Goal: Task Accomplishment & Management: Manage account settings

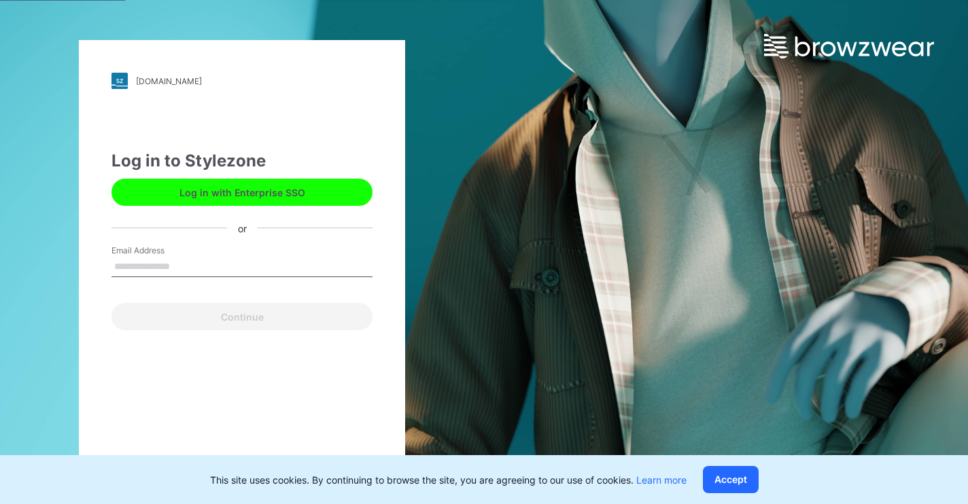
type input "**********"
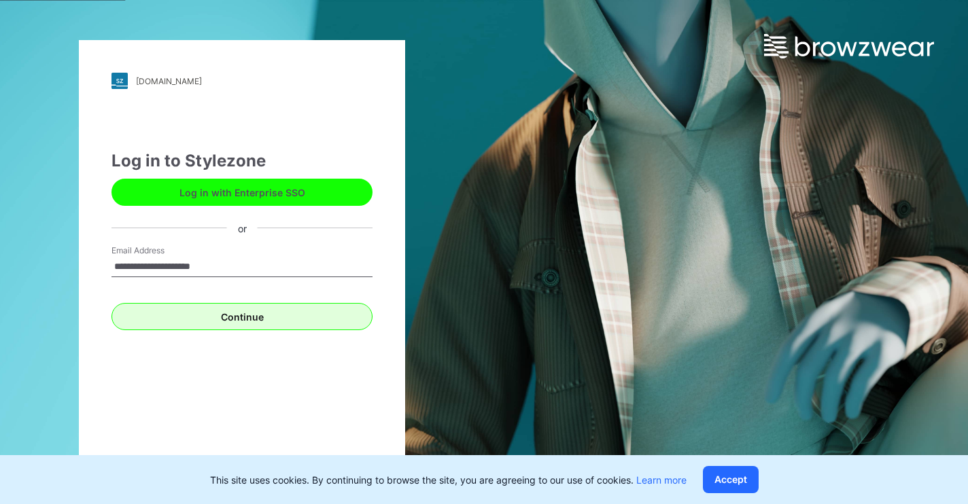
click at [219, 313] on button "Continue" at bounding box center [241, 316] width 261 height 27
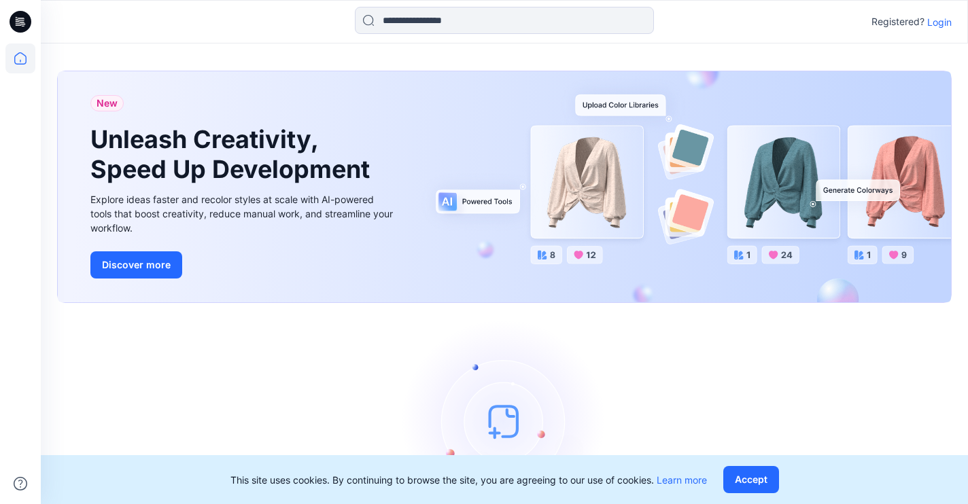
click at [941, 19] on p "Login" at bounding box center [939, 22] width 24 height 14
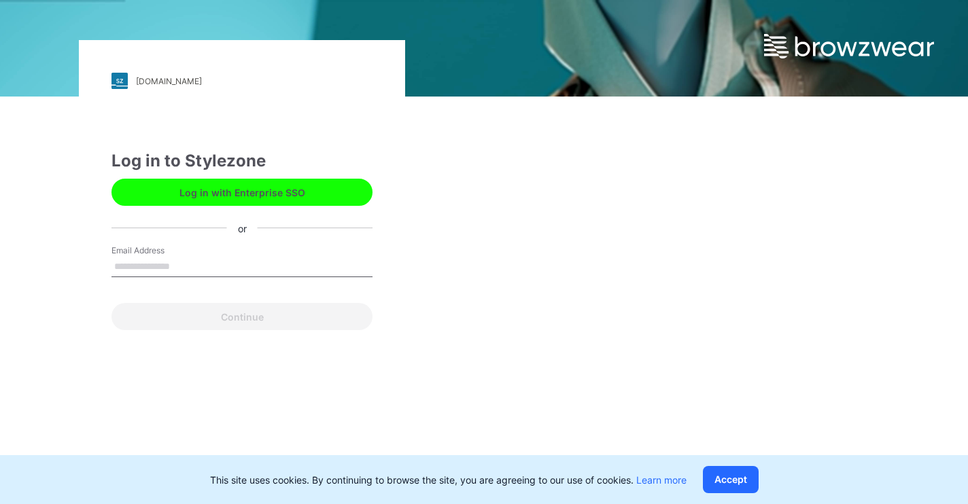
type input "**********"
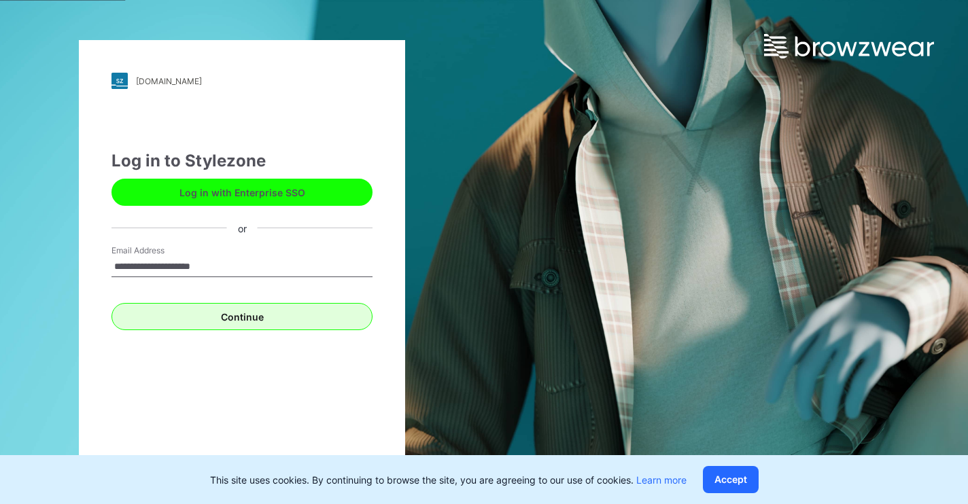
click at [247, 313] on button "Continue" at bounding box center [241, 316] width 261 height 27
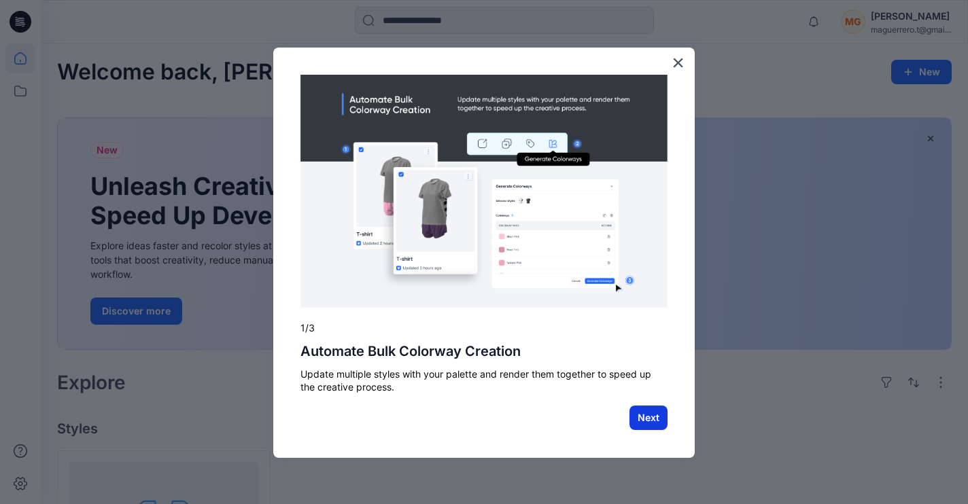
click at [652, 419] on button "Next" at bounding box center [648, 418] width 38 height 24
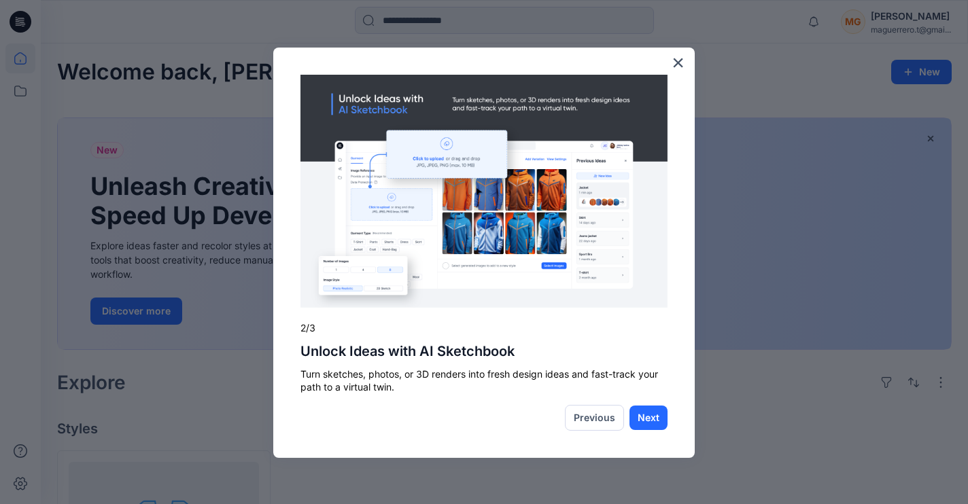
click at [650, 418] on button "Next" at bounding box center [648, 418] width 38 height 24
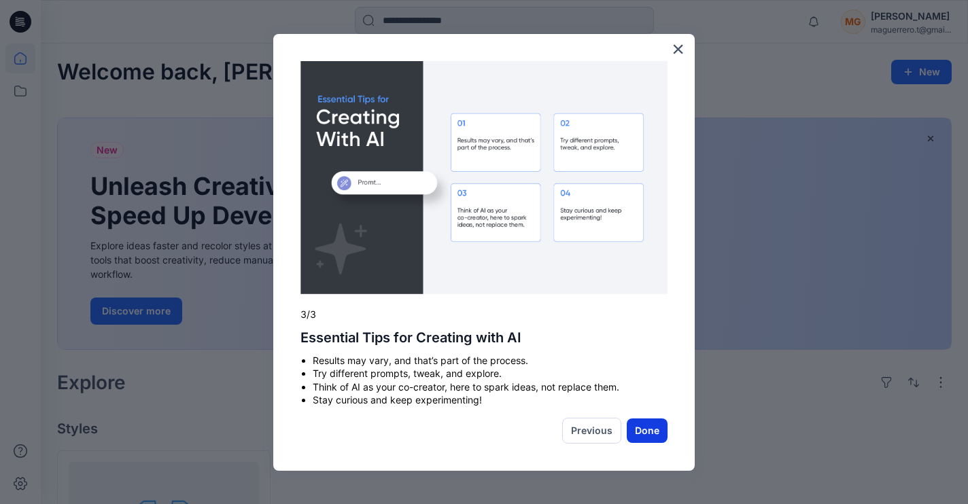
click at [644, 421] on button "Done" at bounding box center [647, 431] width 41 height 24
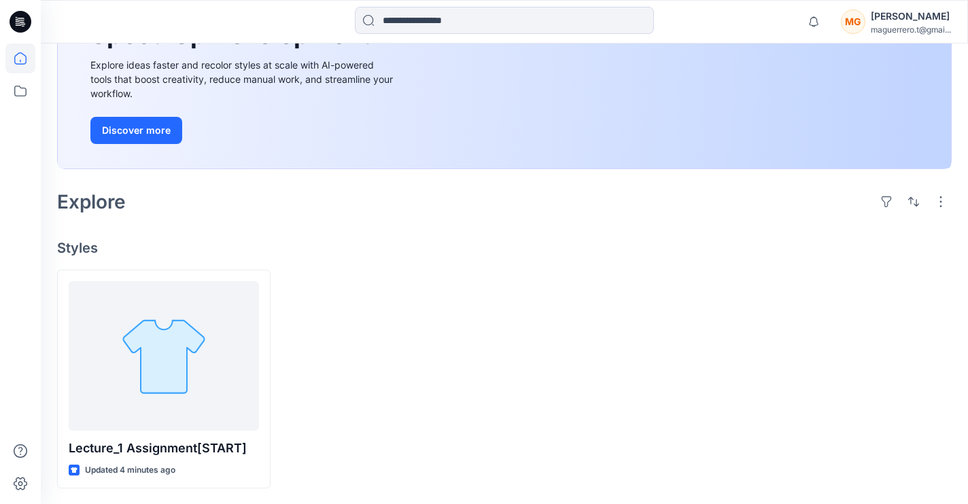
scroll to position [180, 0]
click at [146, 133] on button "Discover more" at bounding box center [136, 131] width 92 height 27
click at [20, 92] on icon at bounding box center [20, 91] width 30 height 30
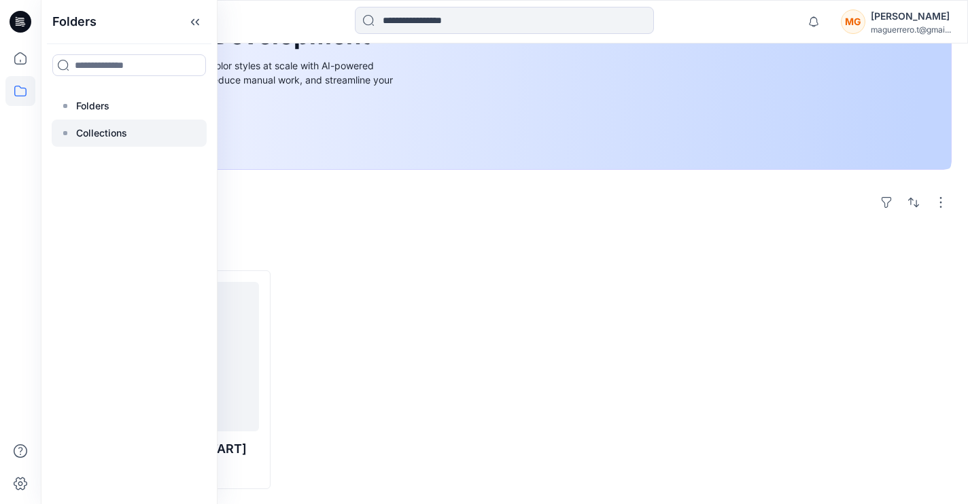
click at [103, 141] on div at bounding box center [129, 133] width 155 height 27
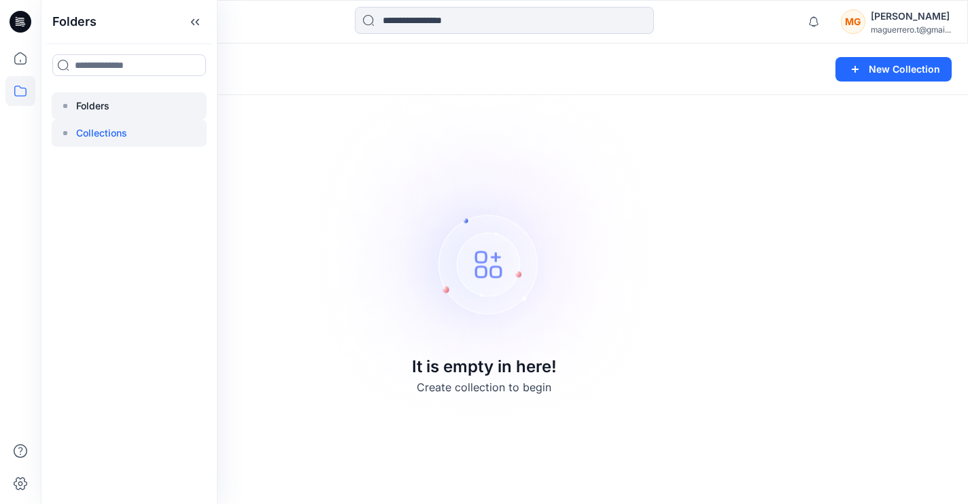
click at [99, 103] on p "Folders" at bounding box center [92, 106] width 33 height 16
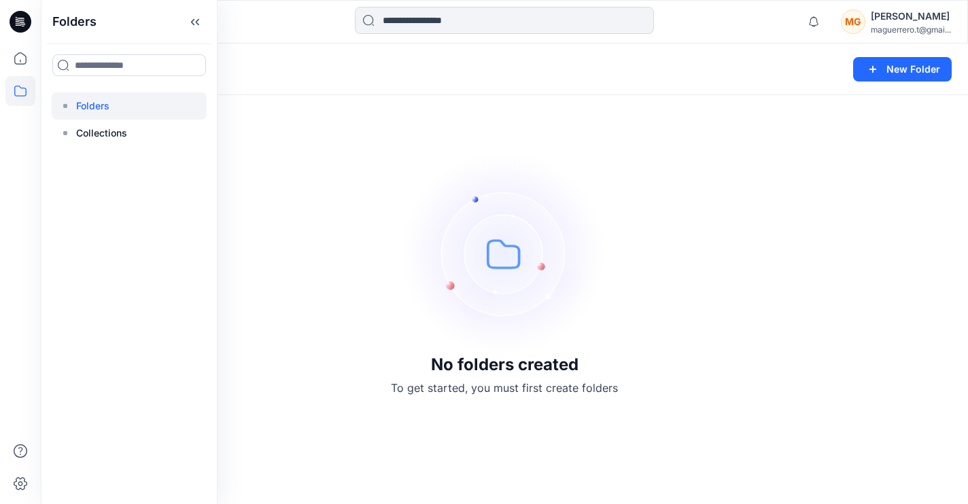
click at [29, 30] on icon at bounding box center [21, 21] width 22 height 43
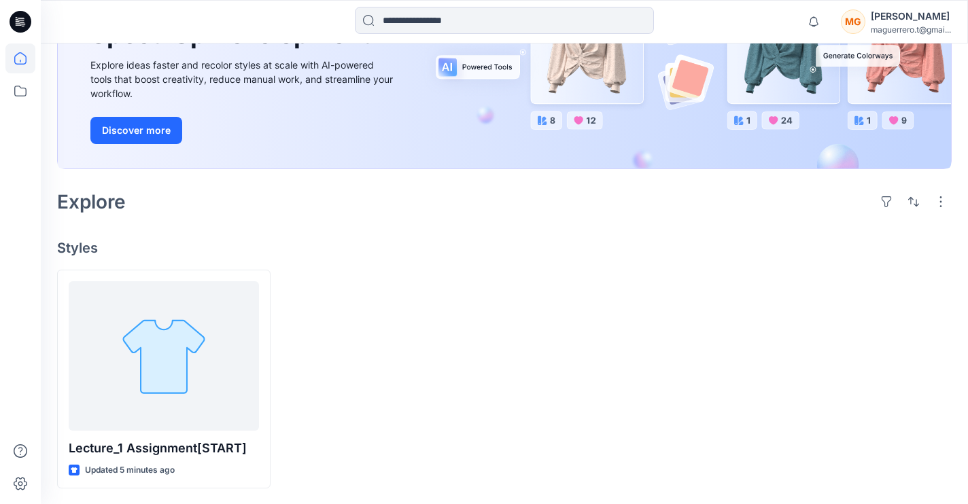
scroll to position [180, 0]
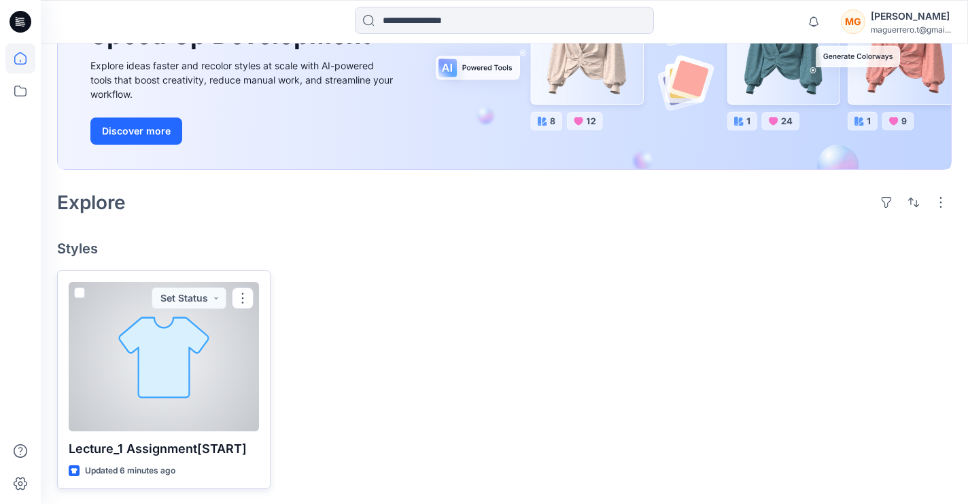
click at [160, 372] on div at bounding box center [164, 357] width 190 height 150
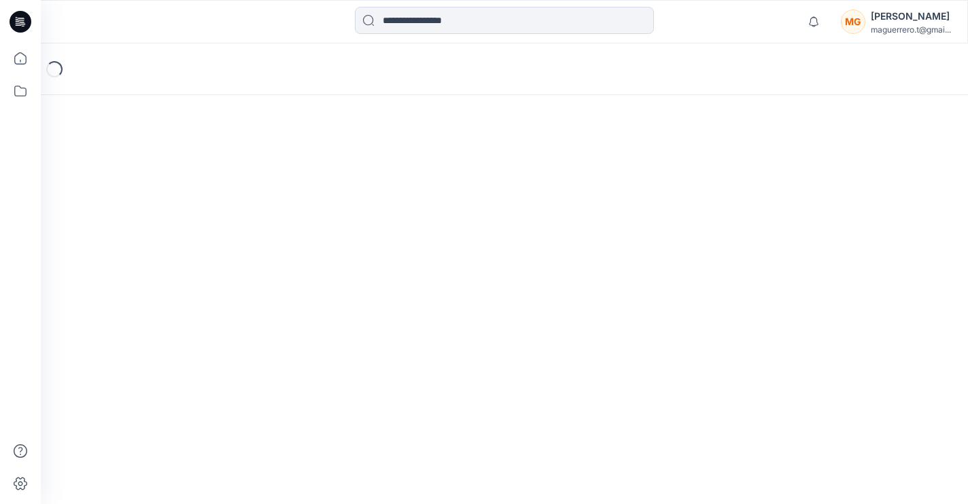
click at [160, 372] on div "Loading..." at bounding box center [504, 273] width 927 height 461
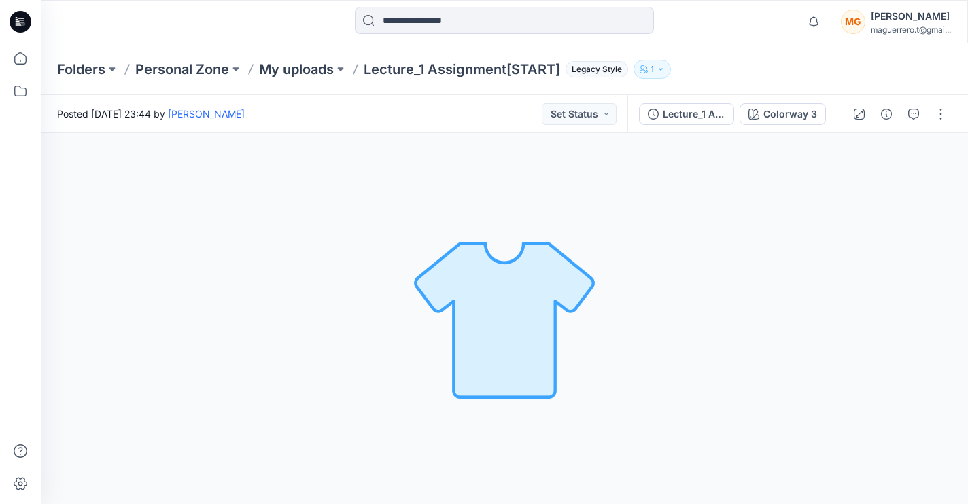
click at [489, 317] on img at bounding box center [504, 319] width 190 height 190
click at [478, 422] on div "Colorway 3 Loading... Material Properties Loading..." at bounding box center [504, 318] width 927 height 371
click at [594, 122] on button "Set Status" at bounding box center [579, 114] width 75 height 22
click at [576, 172] on div "Accepted" at bounding box center [556, 178] width 101 height 19
click at [18, 58] on icon at bounding box center [20, 58] width 30 height 30
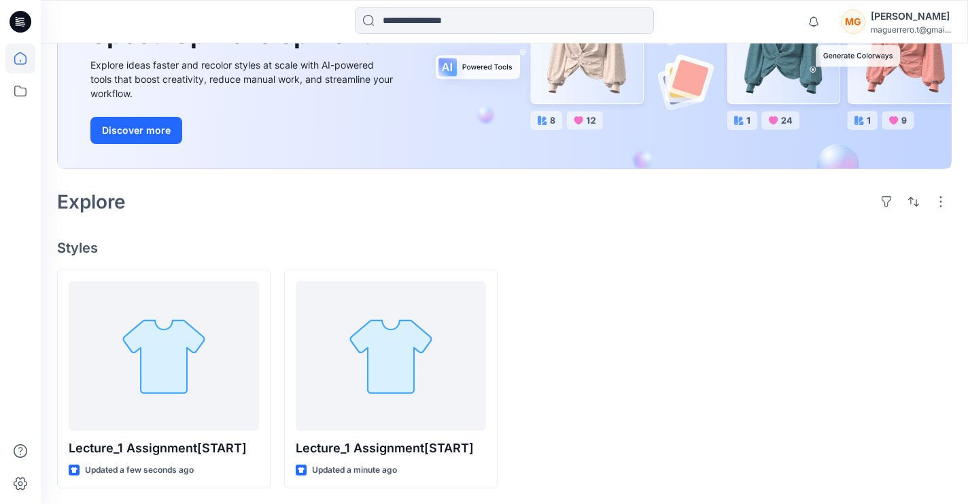
scroll to position [180, 0]
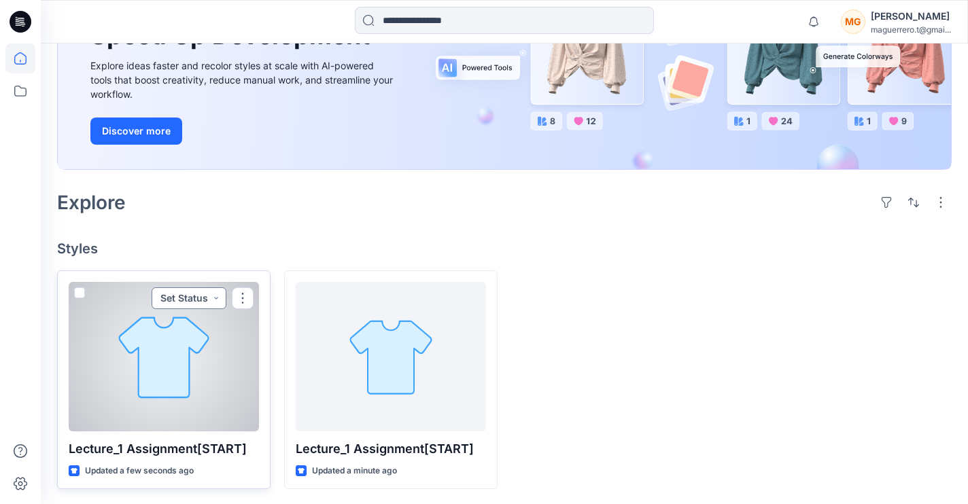
click at [213, 296] on button "Set Status" at bounding box center [189, 298] width 75 height 22
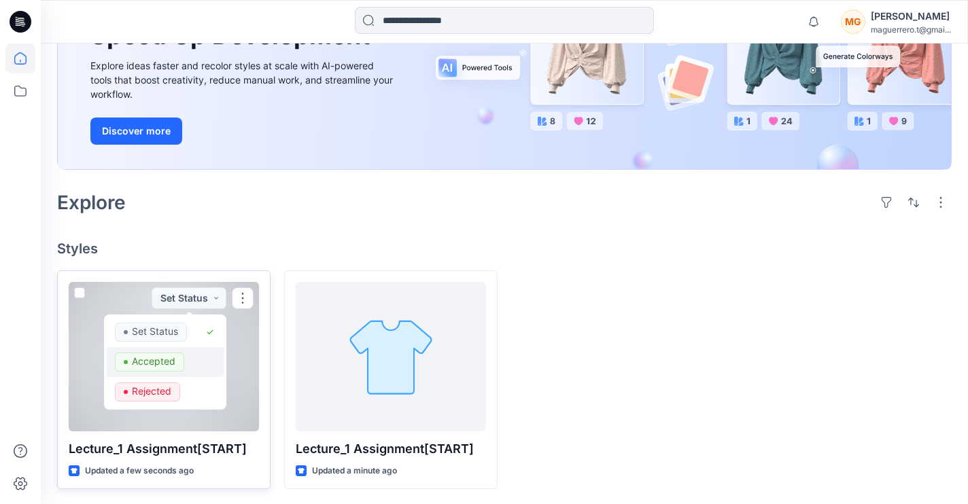
click at [199, 355] on div "Accepted" at bounding box center [165, 362] width 101 height 19
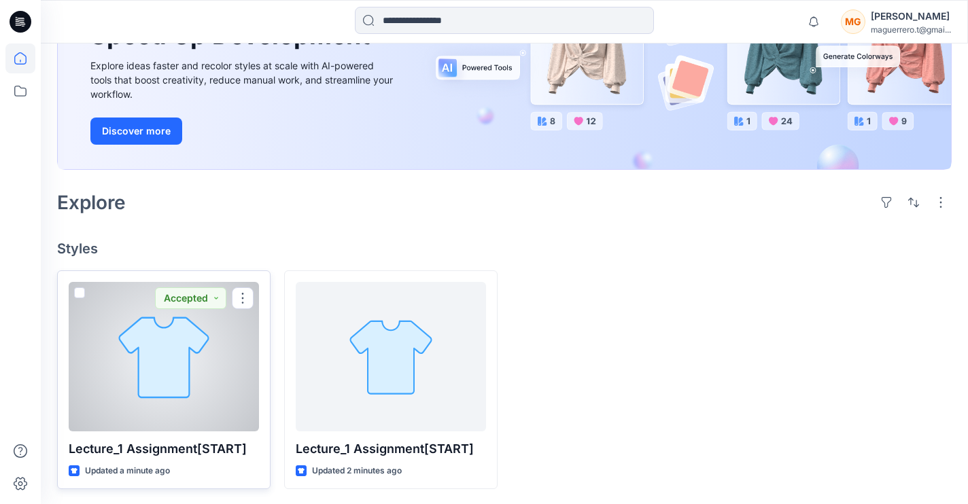
click at [199, 355] on div at bounding box center [164, 357] width 190 height 150
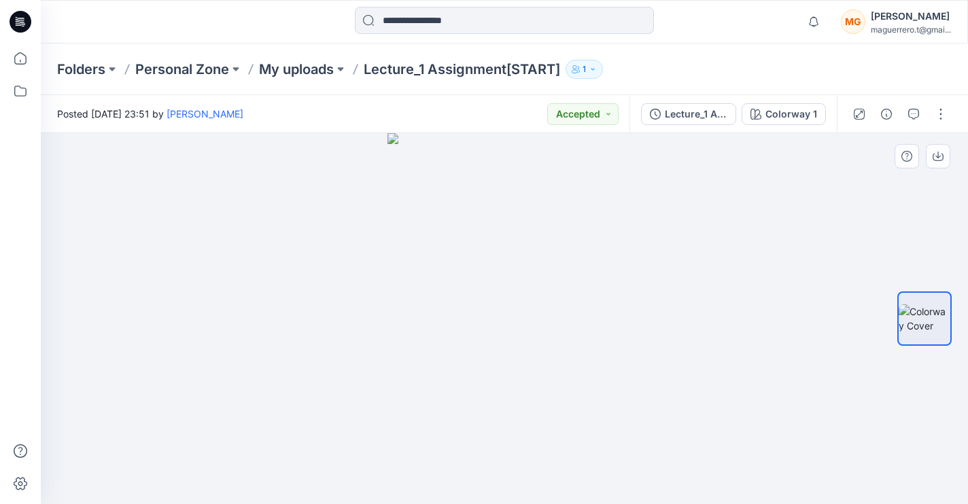
click at [936, 370] on div at bounding box center [924, 319] width 54 height 205
click at [910, 214] on div at bounding box center [504, 318] width 927 height 371
click at [929, 364] on div at bounding box center [924, 319] width 54 height 205
click at [936, 418] on div at bounding box center [924, 319] width 54 height 205
click at [934, 252] on div at bounding box center [924, 319] width 54 height 205
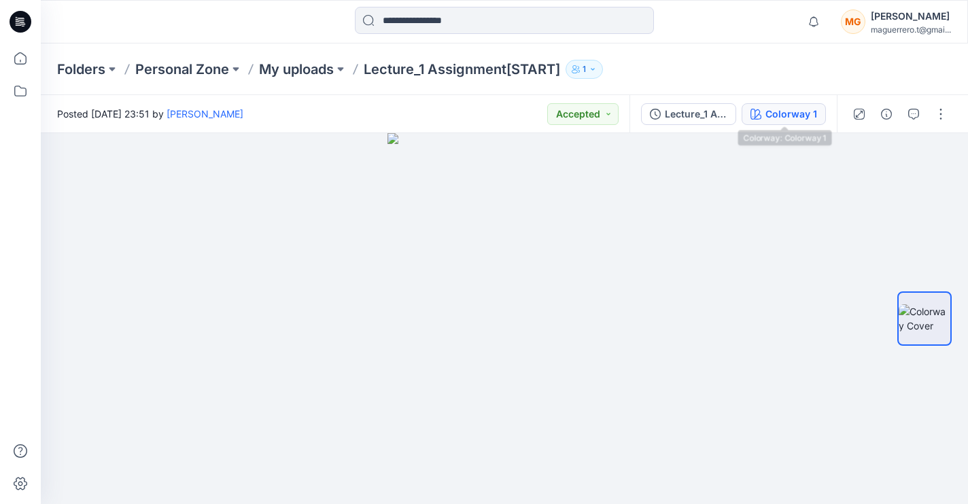
click at [784, 119] on div "Colorway 1" at bounding box center [791, 114] width 52 height 15
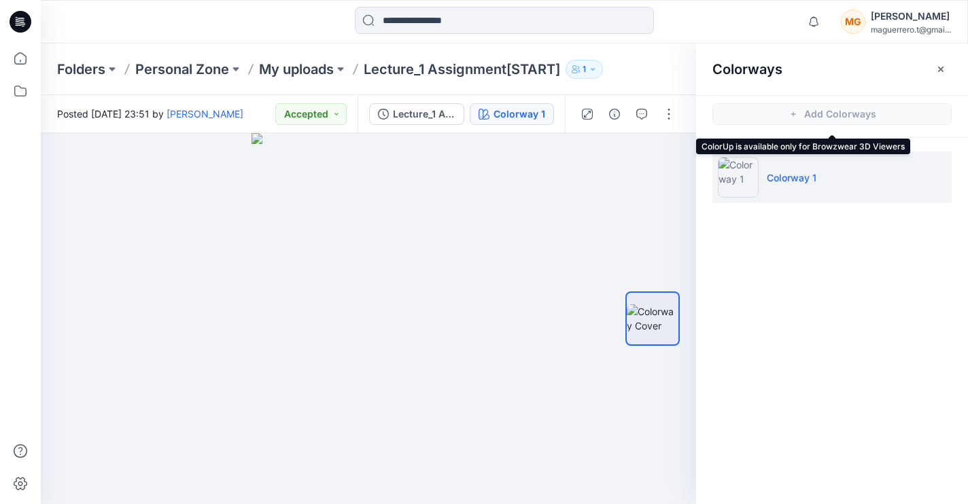
click at [780, 118] on span "Add Colorways" at bounding box center [832, 114] width 272 height 38
click at [936, 67] on icon "button" at bounding box center [940, 69] width 11 height 11
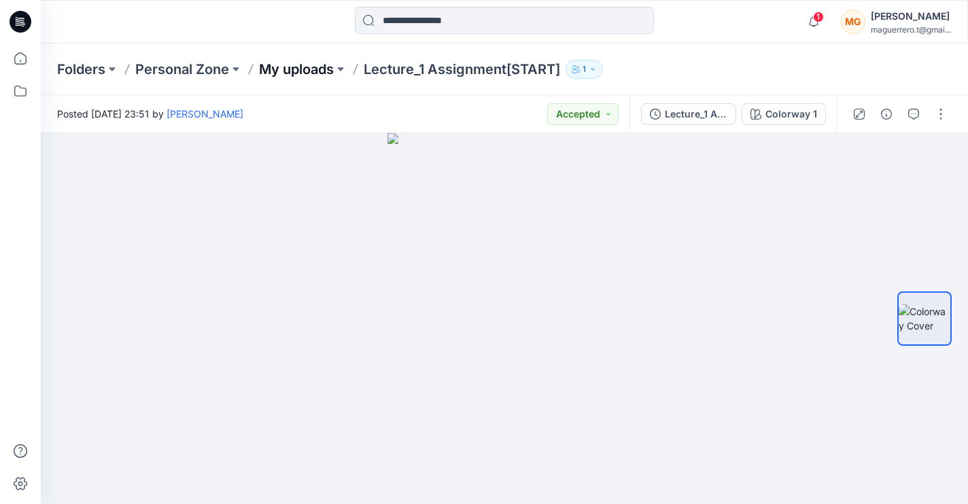
click at [319, 70] on p "My uploads" at bounding box center [296, 69] width 75 height 19
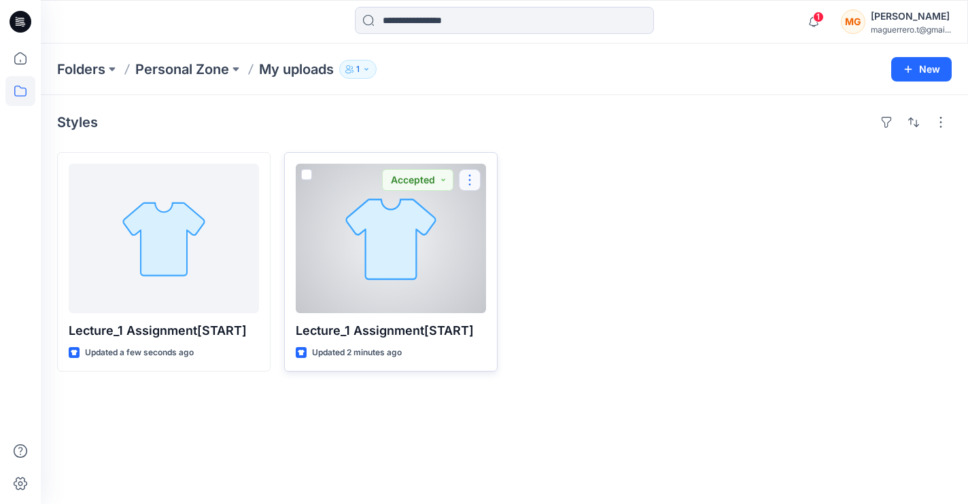
click at [463, 179] on button "button" at bounding box center [470, 180] width 22 height 22
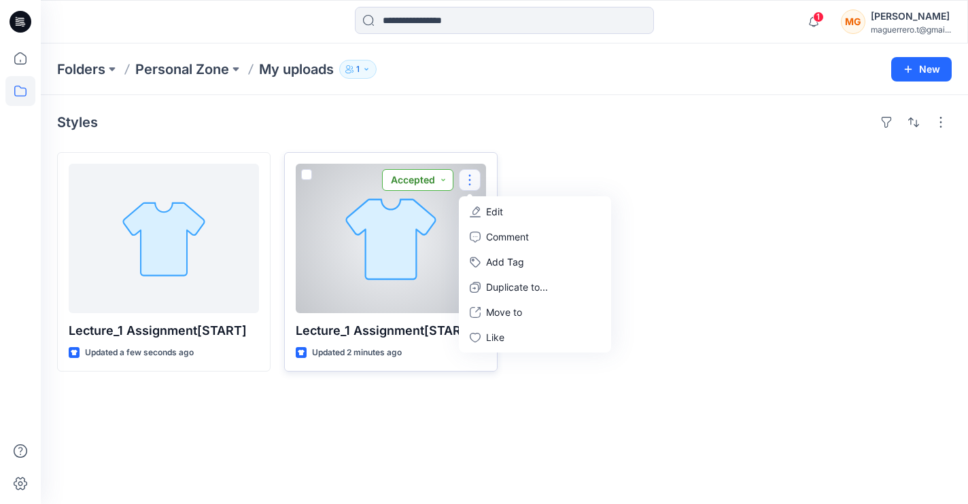
click at [447, 181] on button "Accepted" at bounding box center [417, 180] width 71 height 22
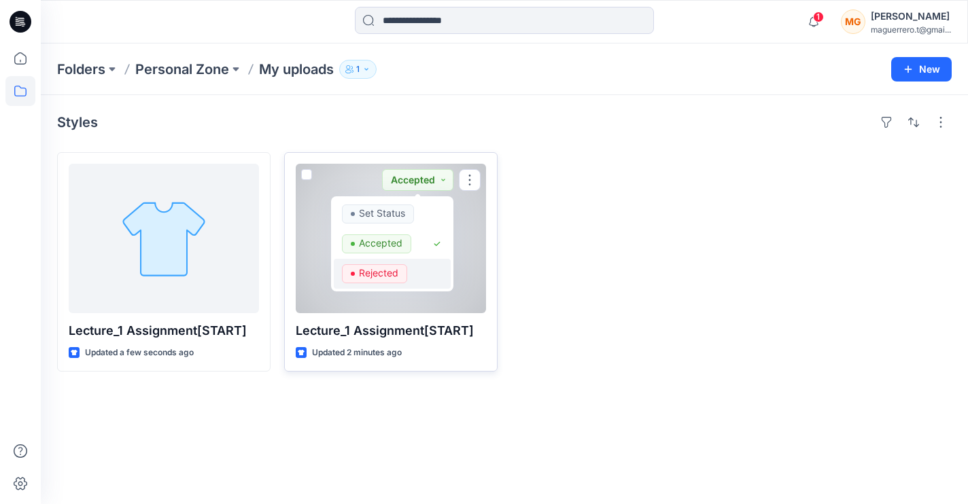
click at [409, 268] on div "Rejected" at bounding box center [392, 273] width 101 height 19
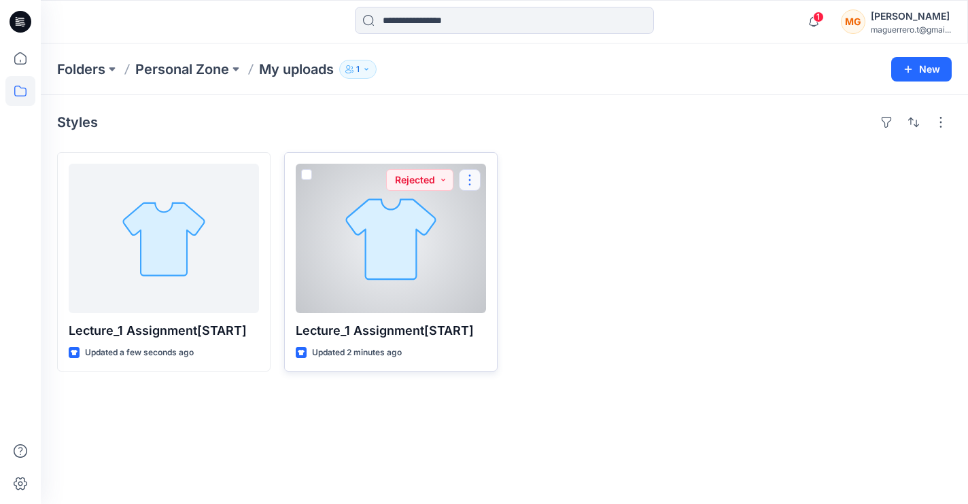
click at [477, 179] on button "button" at bounding box center [470, 180] width 22 height 22
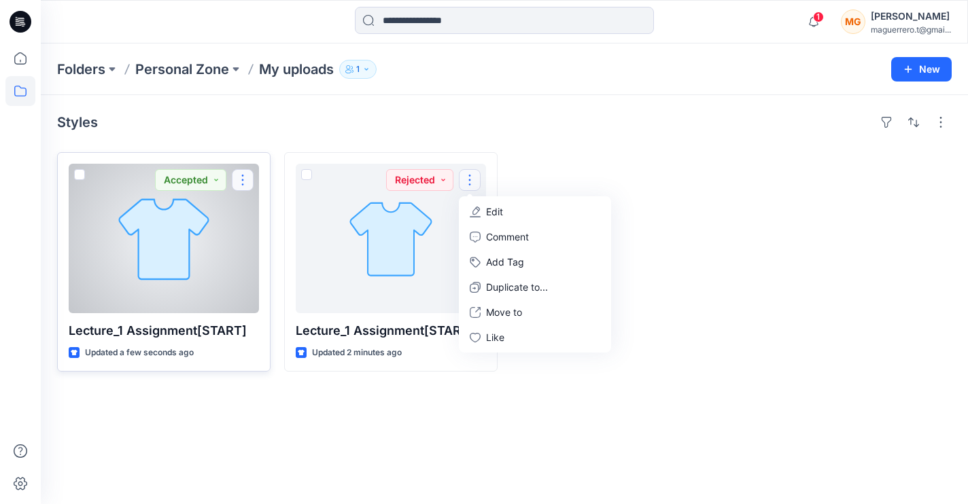
click at [243, 180] on button "button" at bounding box center [243, 180] width 22 height 22
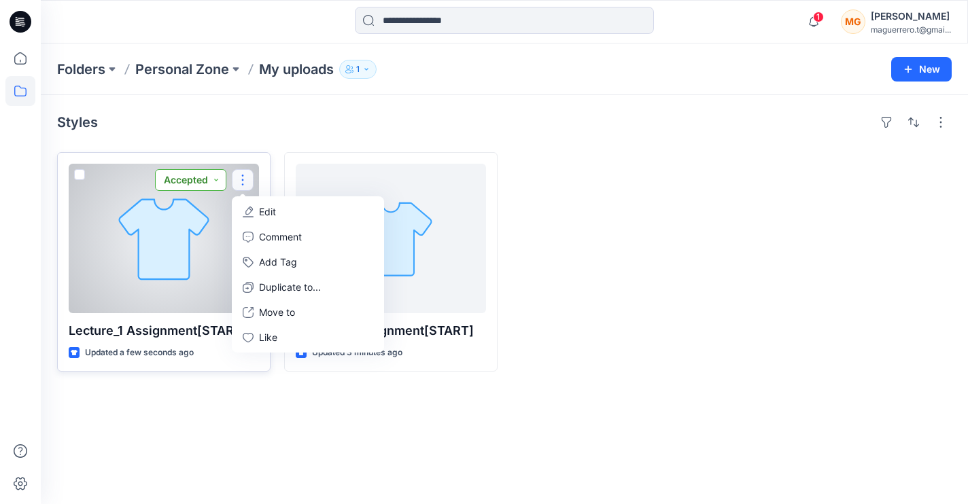
click at [223, 190] on button "Accepted" at bounding box center [190, 180] width 71 height 22
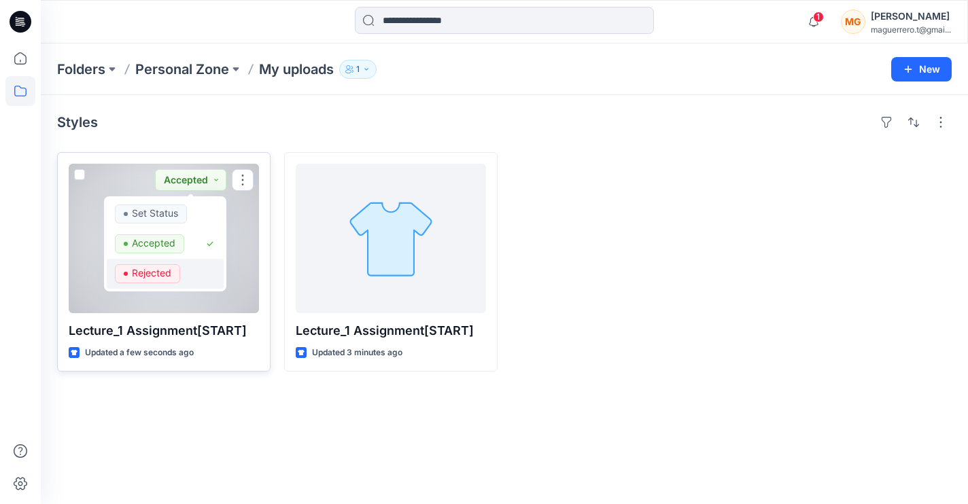
click at [177, 272] on span "Rejected" at bounding box center [147, 273] width 65 height 19
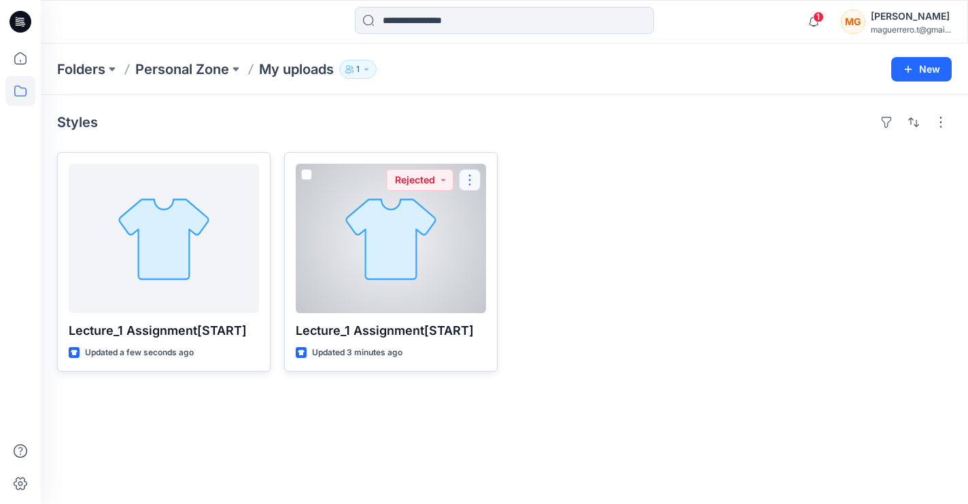
click at [460, 186] on button "button" at bounding box center [470, 180] width 22 height 22
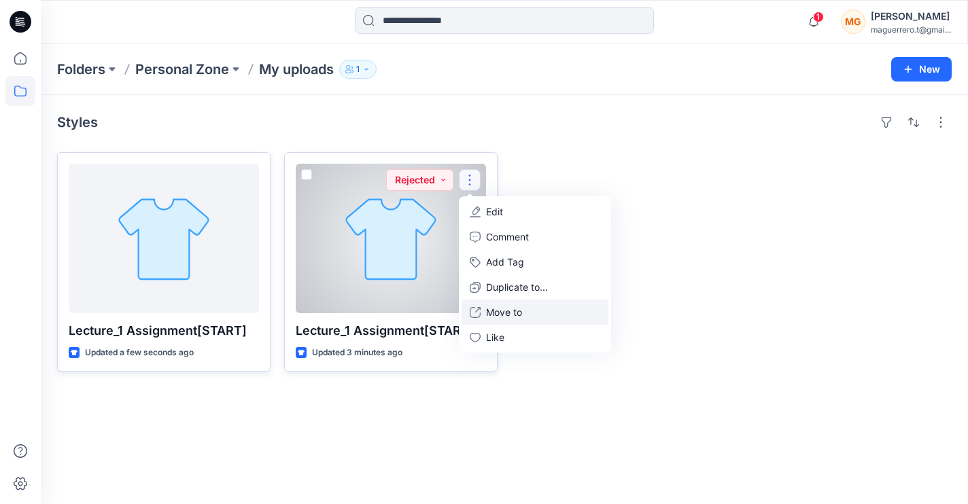
click at [492, 313] on p "Move to" at bounding box center [504, 312] width 36 height 14
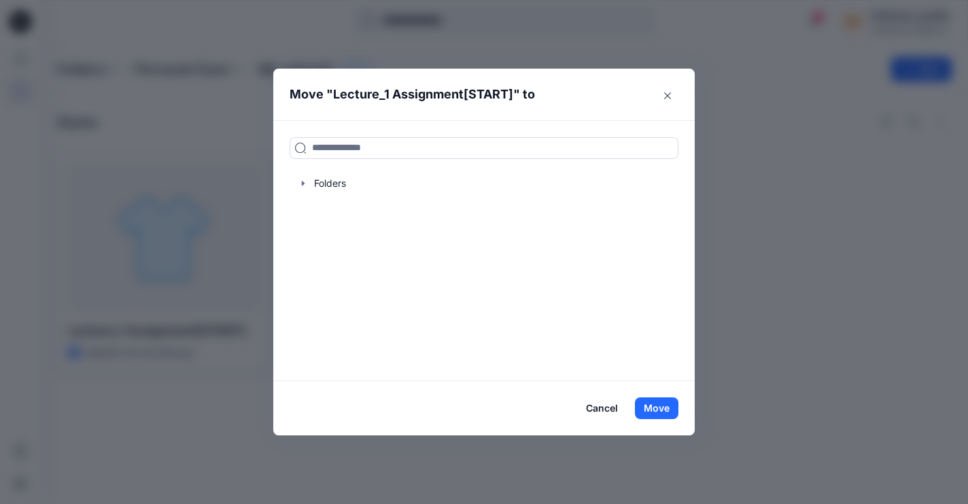
click at [604, 408] on button "Cancel" at bounding box center [602, 409] width 50 height 22
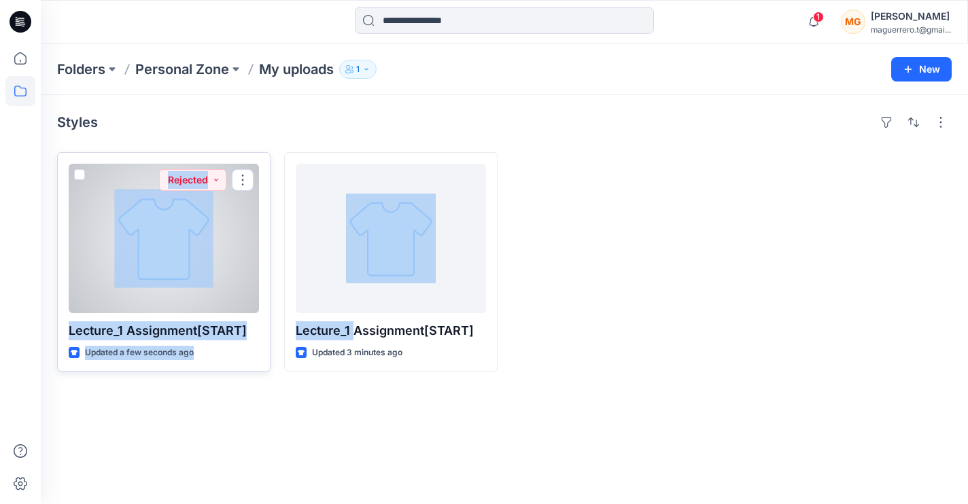
drag, startPoint x: 354, startPoint y: 329, endPoint x: 154, endPoint y: 269, distance: 208.6
click at [155, 269] on div "Lecture_1 Assignment[START] Updated a few seconds ago Rejected Lecture_1 Assign…" at bounding box center [504, 262] width 894 height 220
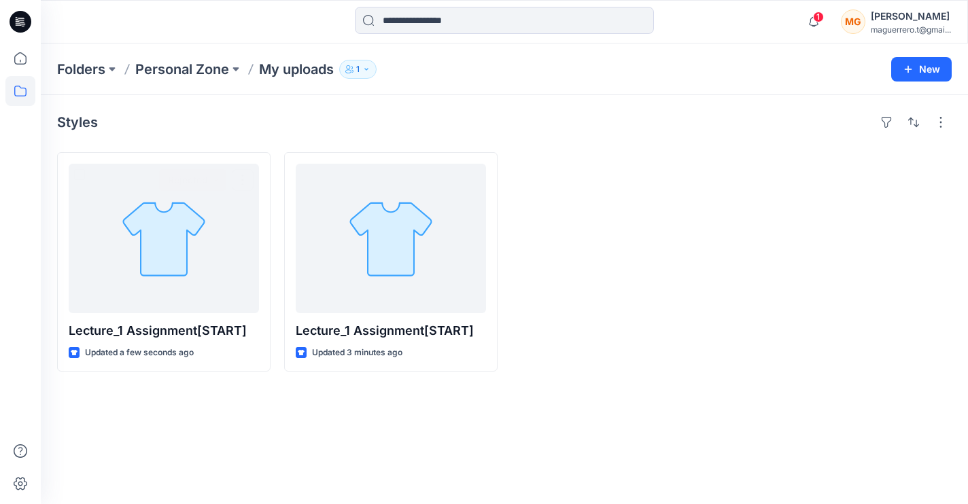
click at [292, 402] on div "Styles Lecture_1 Assignment[START] Updated a few seconds ago Rejected Lecture_1…" at bounding box center [504, 299] width 927 height 409
click at [197, 71] on p "Personal Zone" at bounding box center [182, 69] width 94 height 19
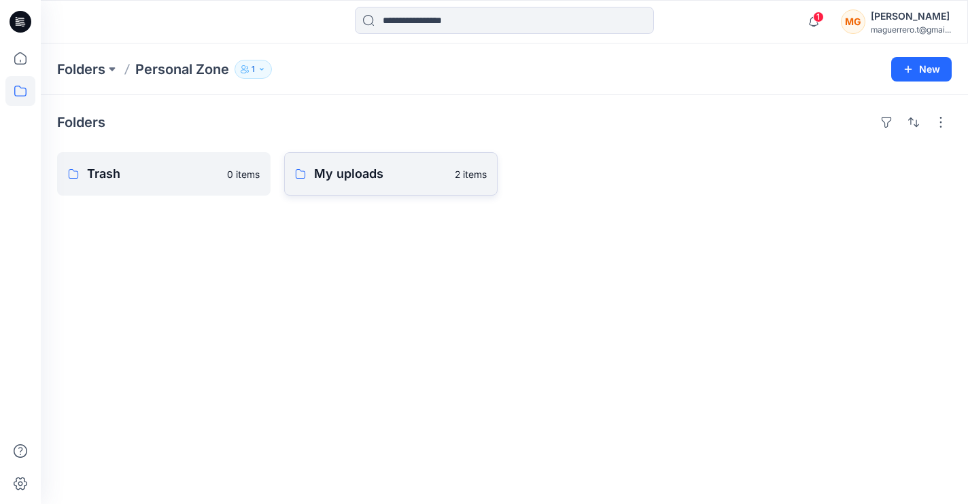
click at [341, 174] on p "My uploads" at bounding box center [380, 173] width 133 height 19
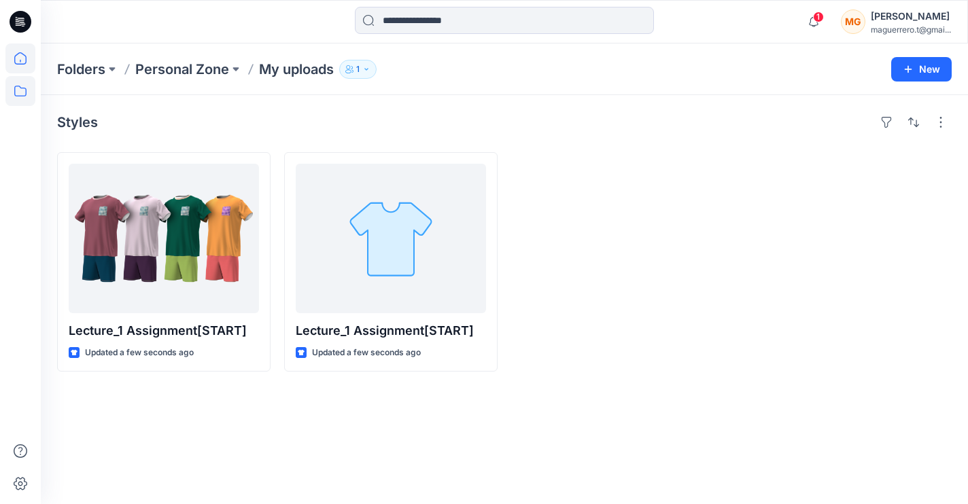
click at [24, 58] on icon at bounding box center [20, 58] width 30 height 30
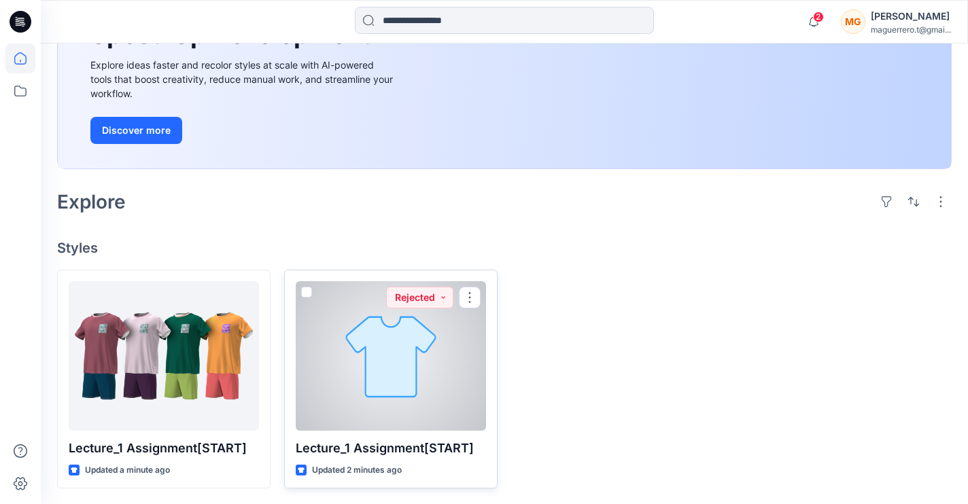
scroll to position [180, 0]
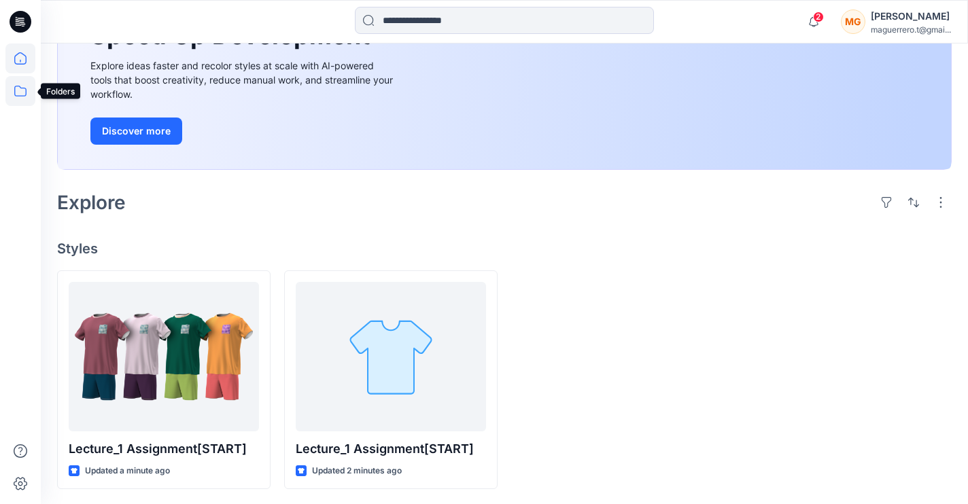
click at [30, 84] on icon at bounding box center [20, 91] width 30 height 30
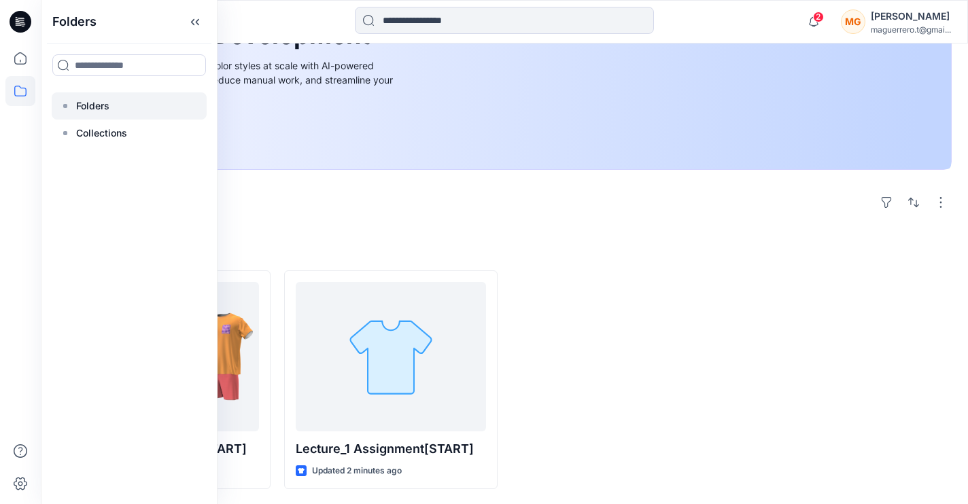
click at [92, 99] on p "Folders" at bounding box center [92, 106] width 33 height 16
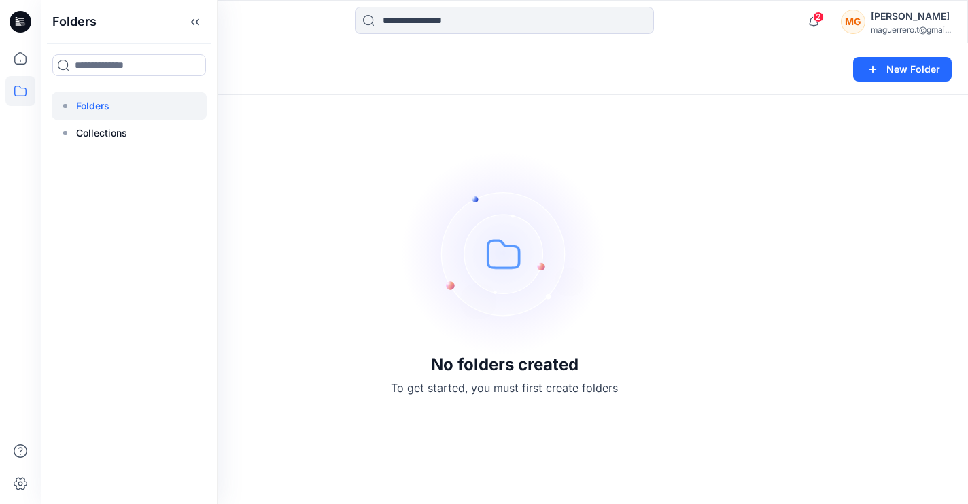
click at [306, 259] on div "No folders created To get started, you must first create folders" at bounding box center [504, 273] width 927 height 461
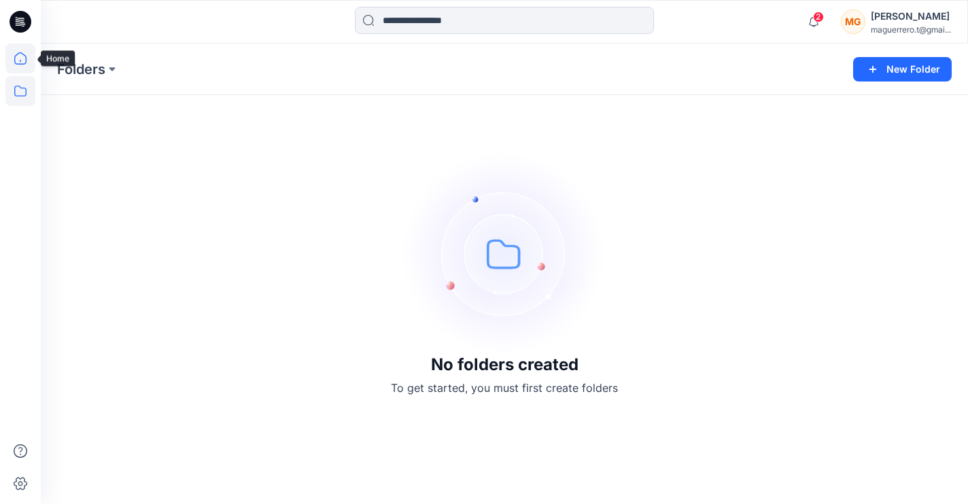
click at [15, 58] on icon at bounding box center [20, 58] width 12 height 12
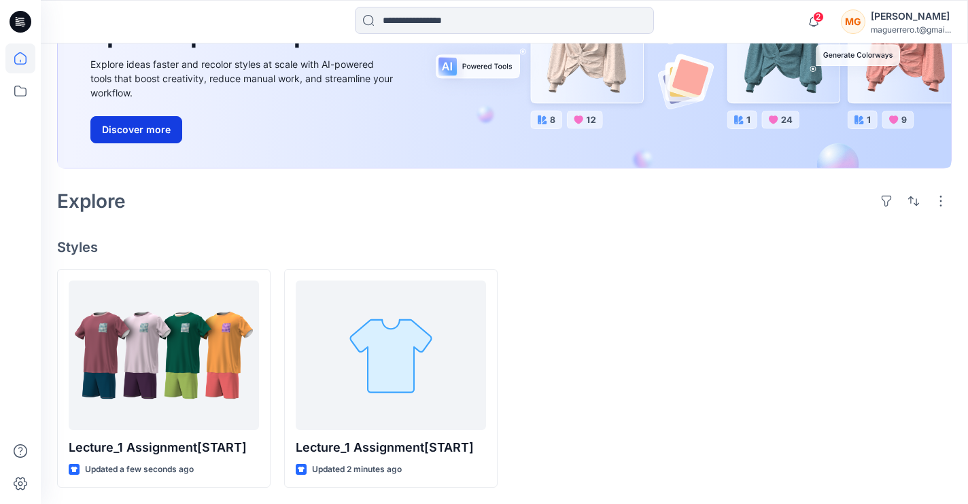
scroll to position [180, 0]
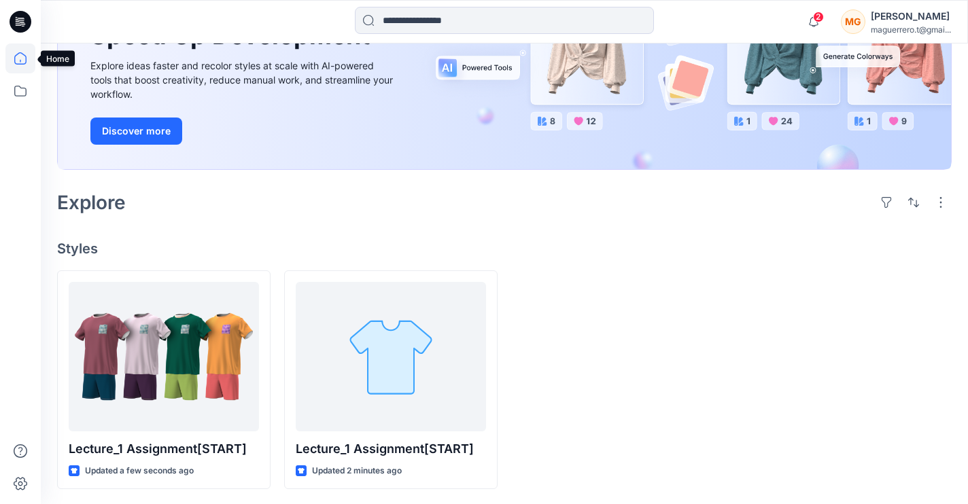
click at [29, 52] on icon at bounding box center [20, 58] width 30 height 30
click at [28, 90] on icon at bounding box center [20, 91] width 30 height 30
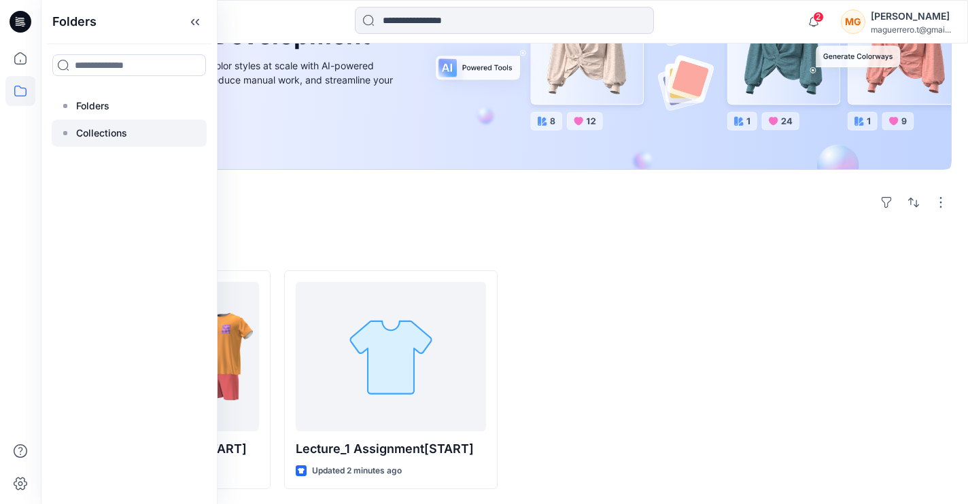
click at [99, 145] on div at bounding box center [129, 133] width 155 height 27
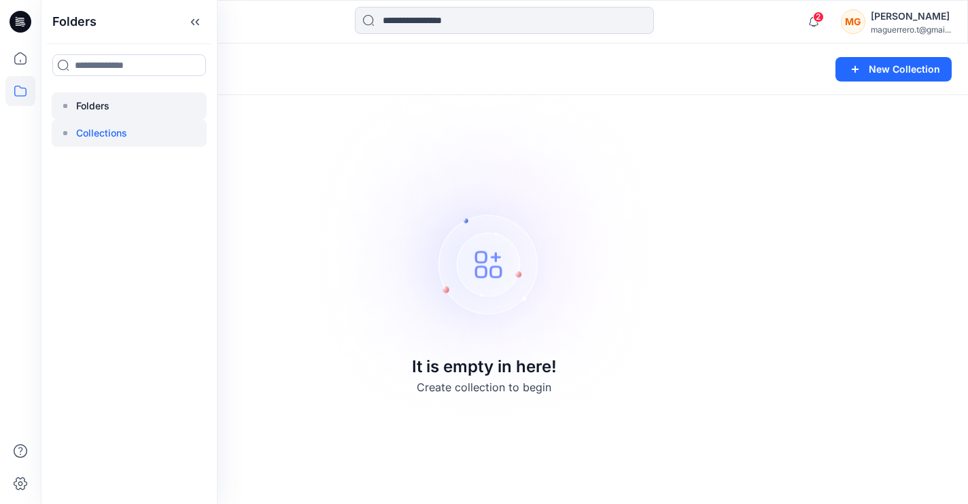
click at [90, 106] on p "Folders" at bounding box center [92, 106] width 33 height 16
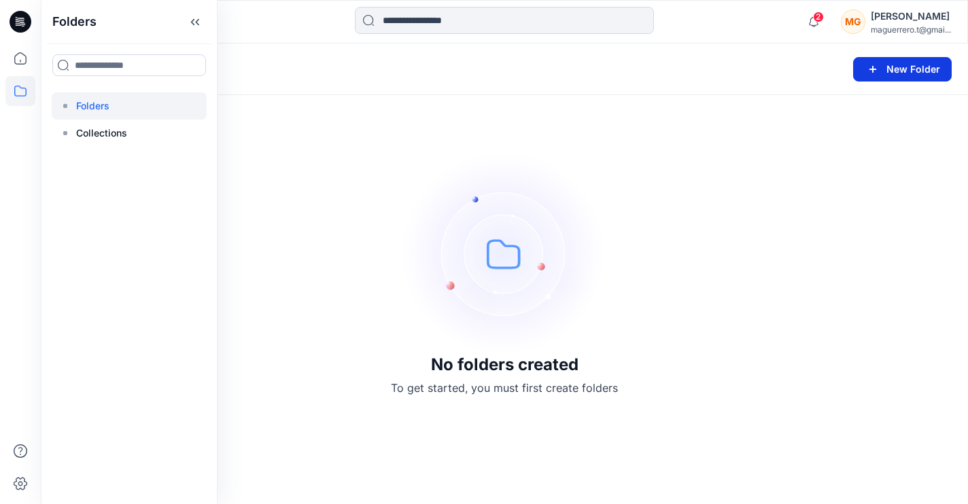
click at [869, 64] on icon "button" at bounding box center [873, 69] width 16 height 16
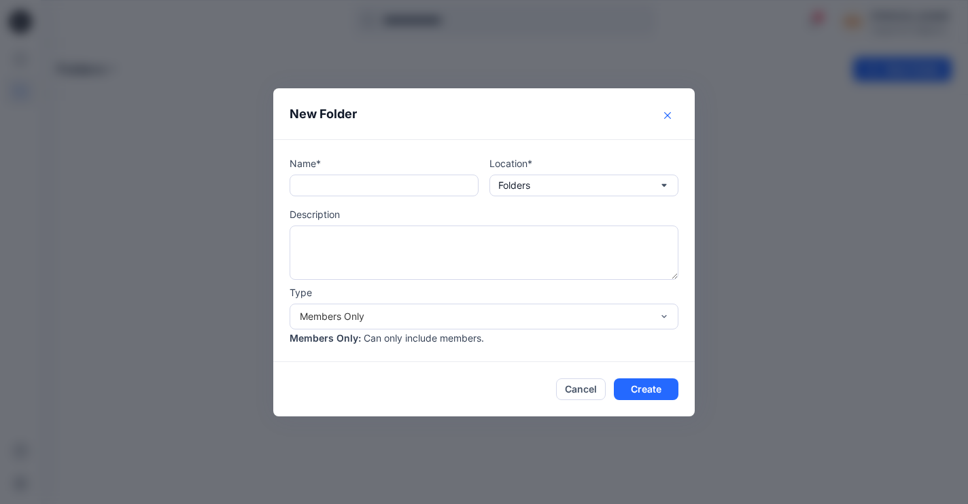
click at [663, 112] on button "Close" at bounding box center [668, 116] width 22 height 22
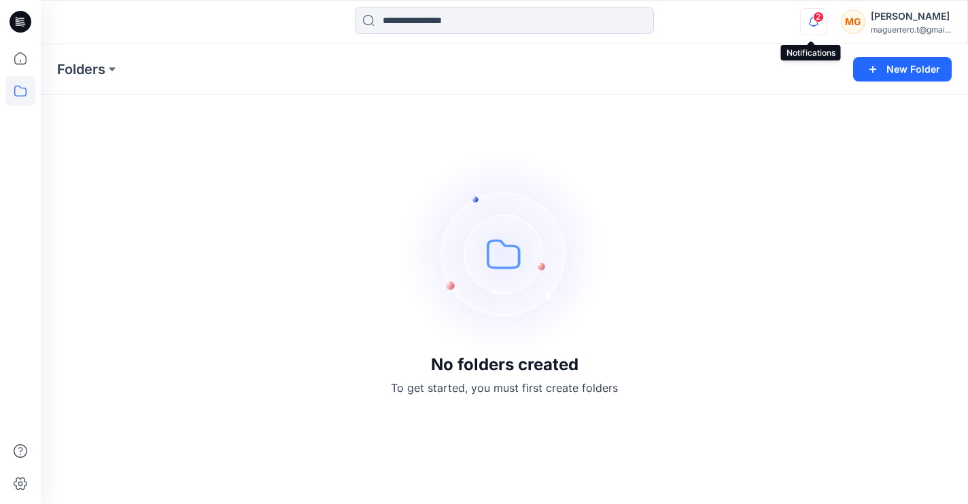
click at [808, 23] on icon "button" at bounding box center [814, 21] width 26 height 27
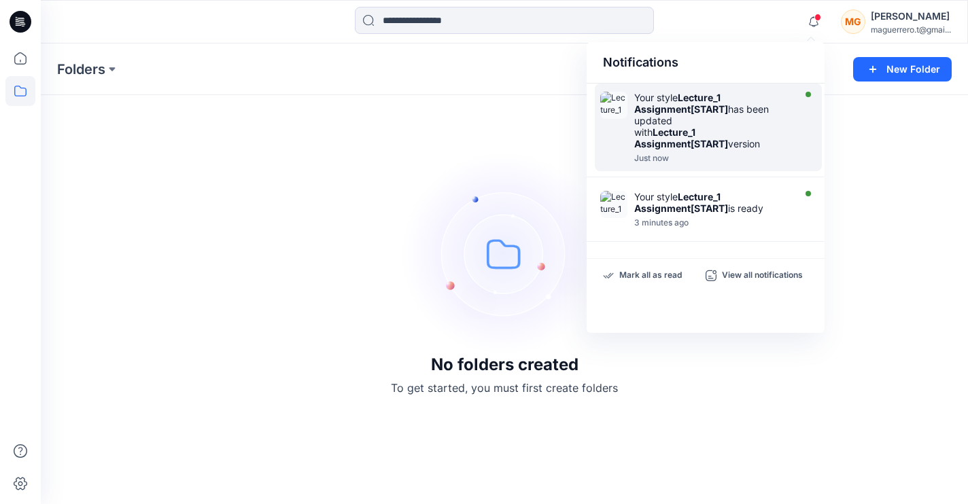
click at [708, 149] on strong "Lecture_1 Assignment[START]" at bounding box center [681, 137] width 94 height 23
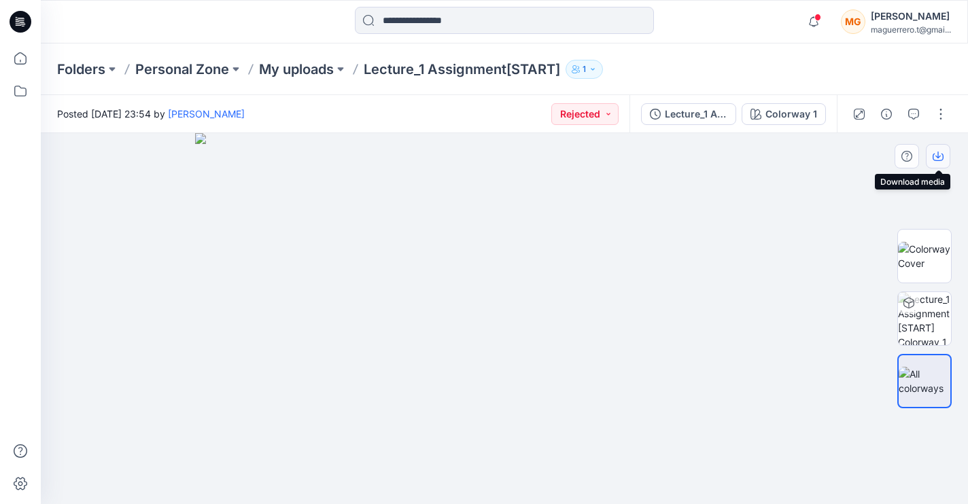
click at [941, 158] on icon "button" at bounding box center [937, 156] width 11 height 11
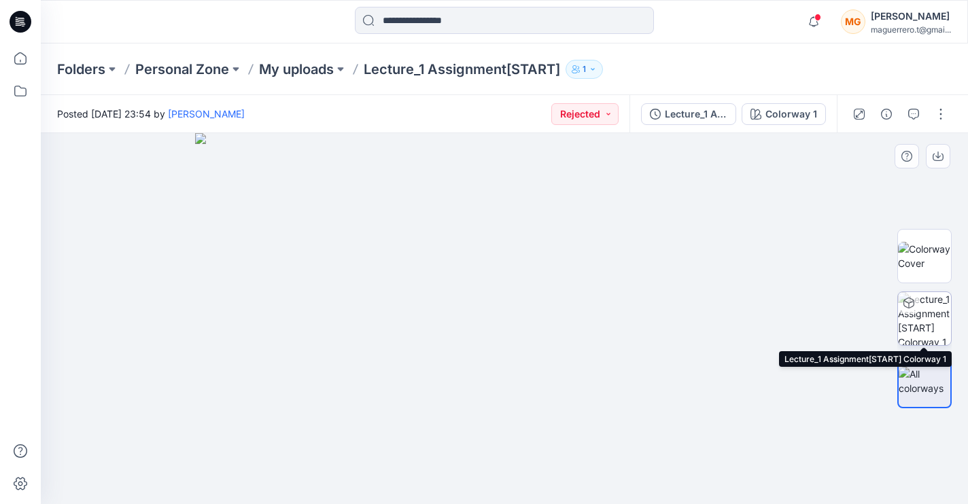
click at [948, 309] on img at bounding box center [924, 318] width 53 height 53
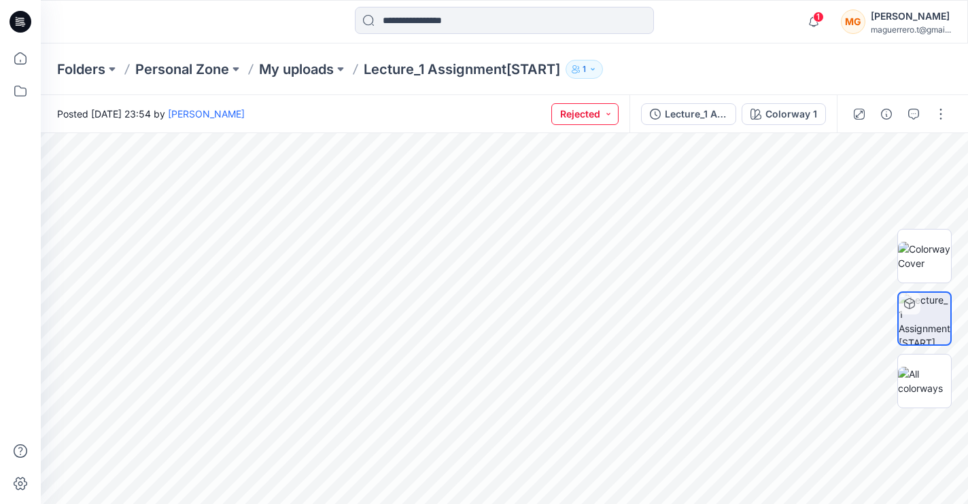
click at [608, 111] on button "Rejected" at bounding box center [584, 114] width 67 height 22
click at [553, 175] on p "Accepted" at bounding box center [546, 178] width 43 height 18
click at [913, 258] on img at bounding box center [924, 256] width 53 height 29
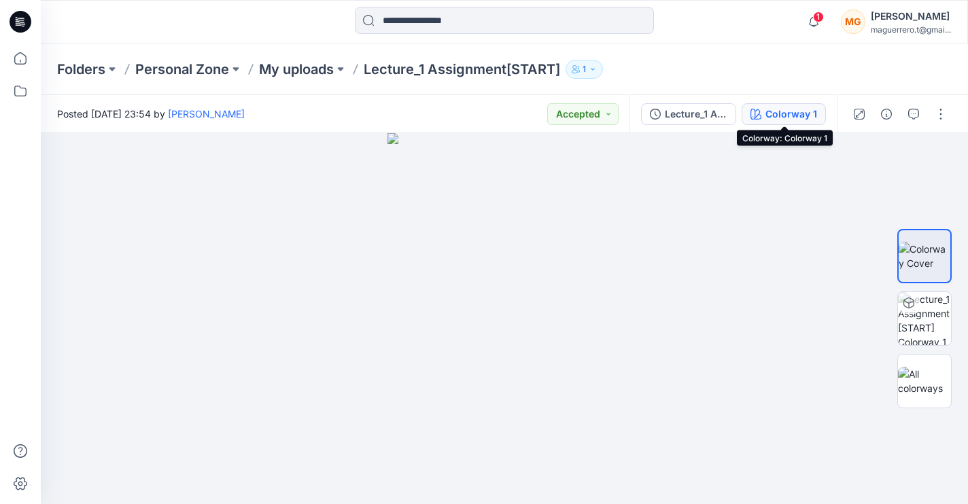
click at [816, 107] on div "Colorway 1" at bounding box center [791, 114] width 52 height 15
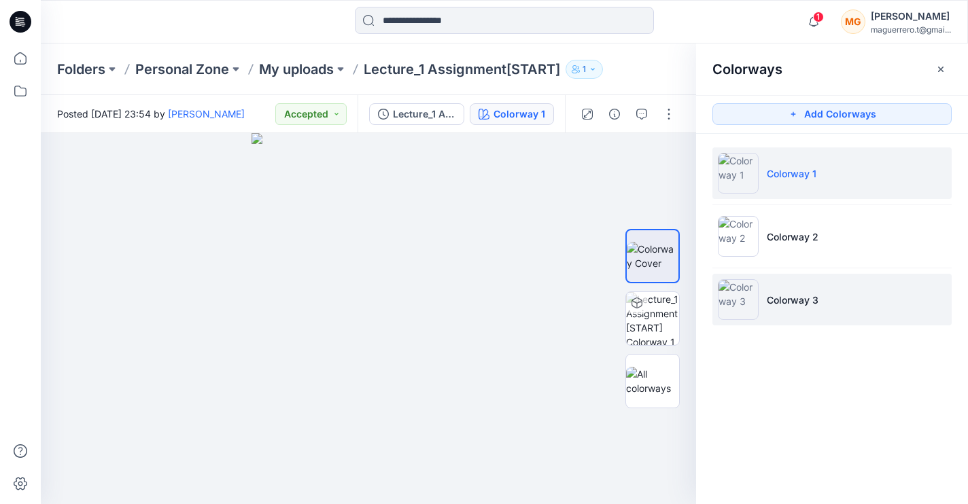
click at [773, 304] on p "Colorway 3" at bounding box center [793, 300] width 52 height 14
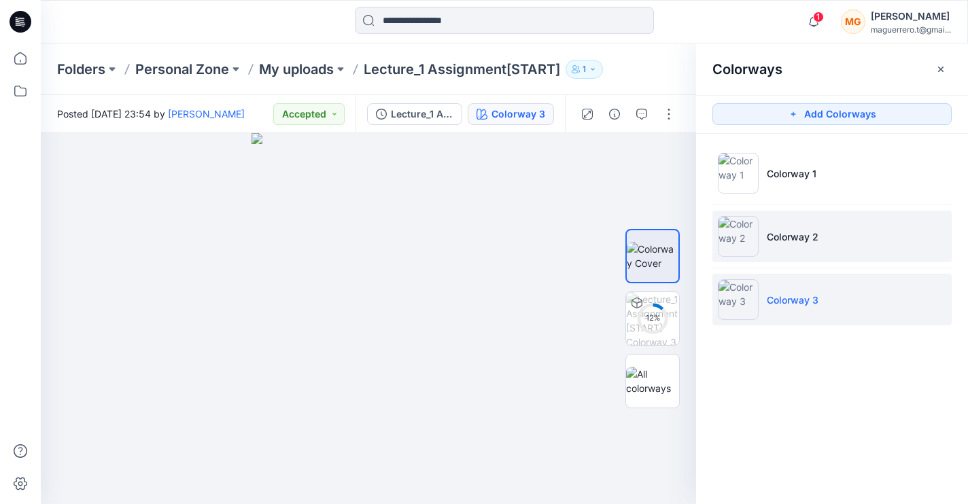
click at [795, 237] on p "Colorway 2" at bounding box center [793, 237] width 52 height 14
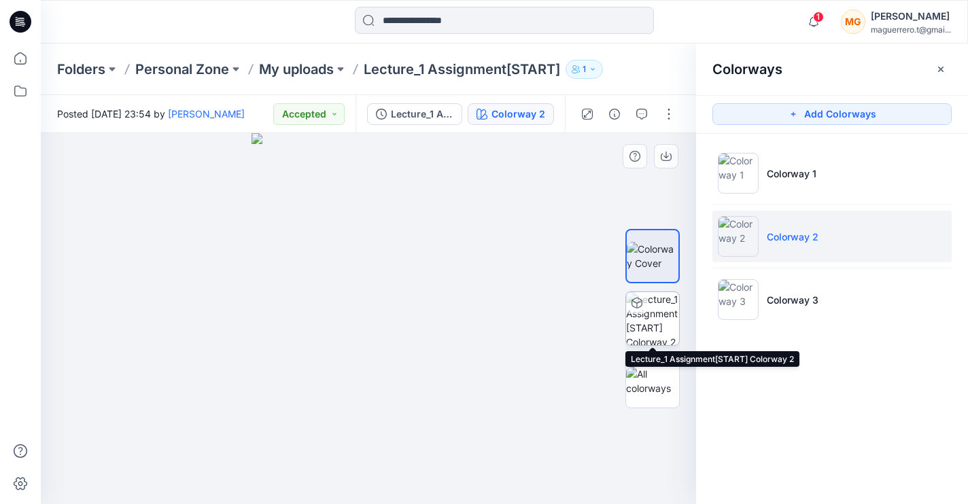
click at [662, 304] on img at bounding box center [652, 318] width 53 height 53
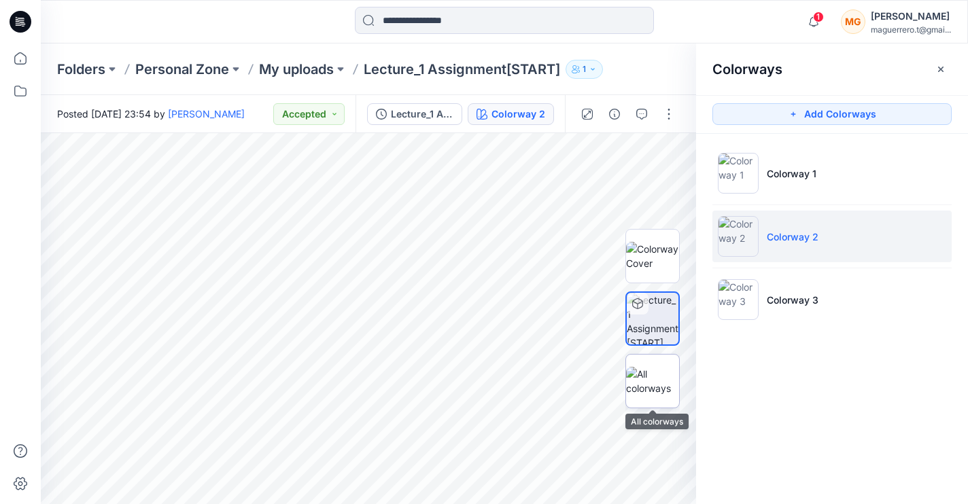
click at [648, 379] on img at bounding box center [652, 381] width 53 height 29
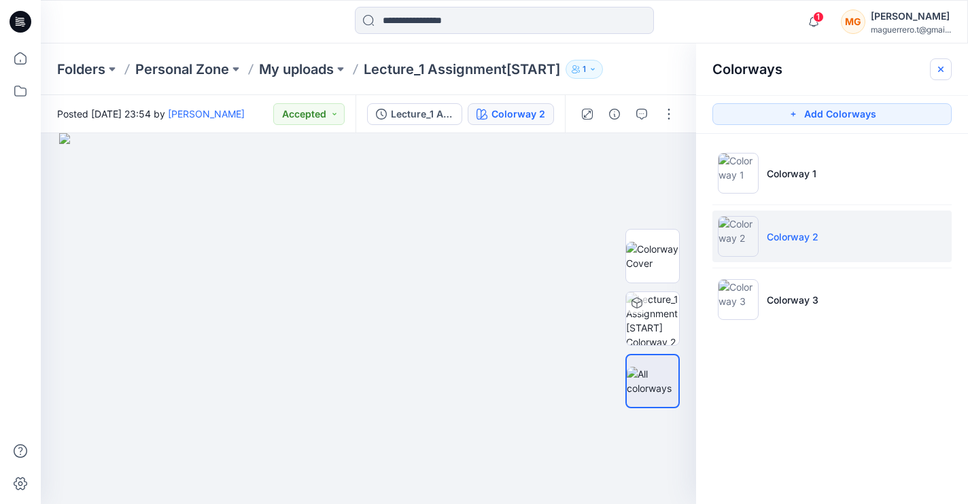
click at [949, 67] on button "button" at bounding box center [941, 69] width 22 height 22
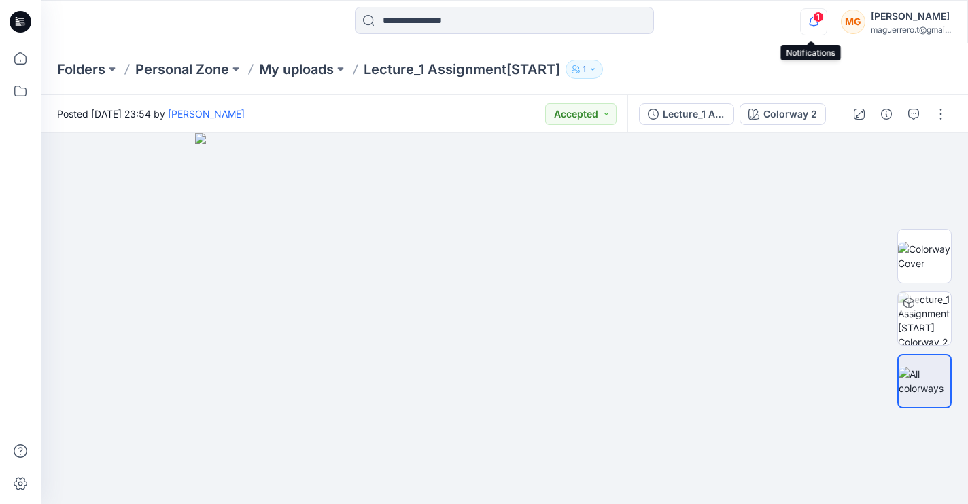
click at [811, 22] on icon "button" at bounding box center [814, 21] width 26 height 27
